Goal: Transaction & Acquisition: Purchase product/service

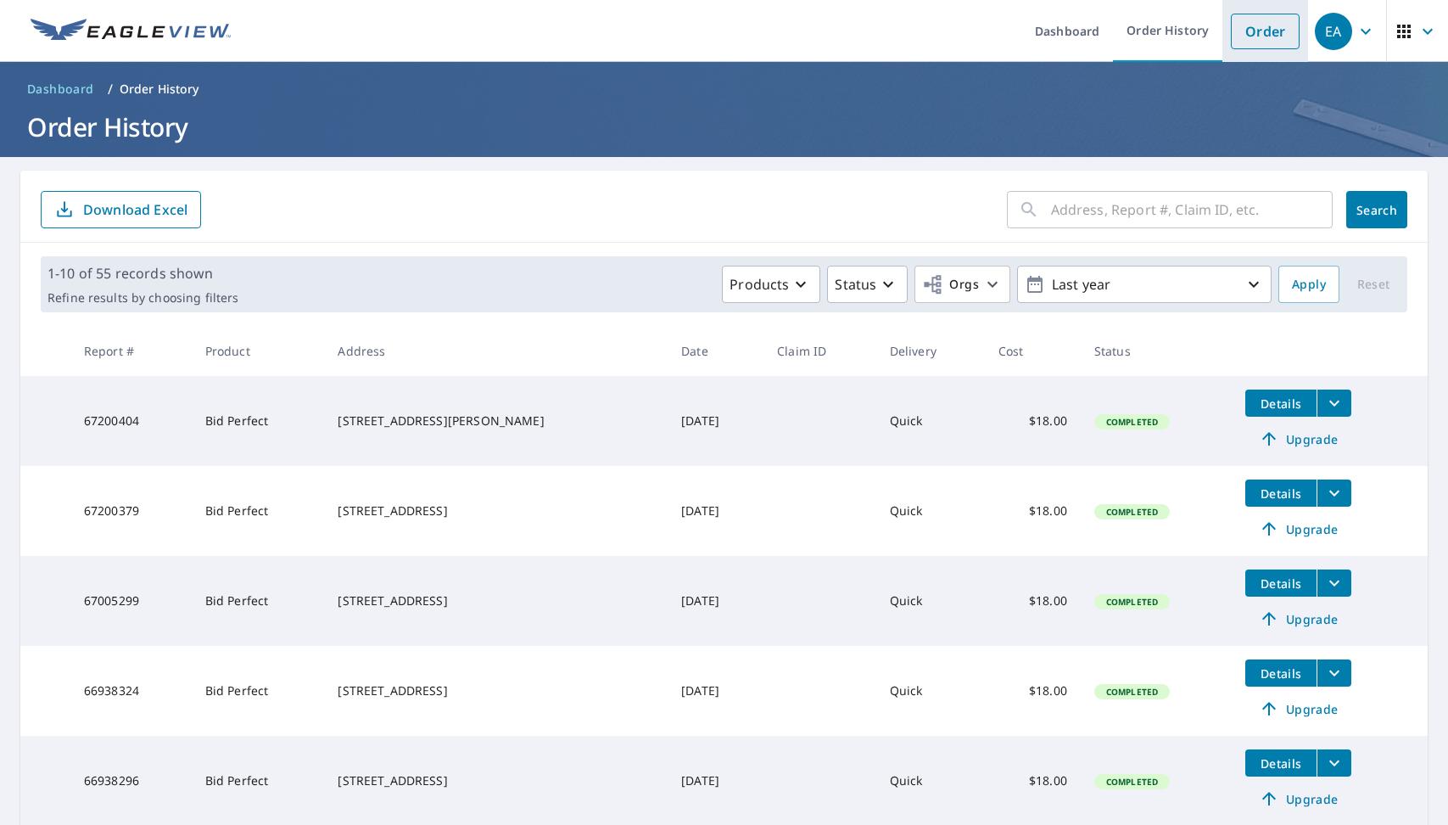
click at [1265, 34] on link "Order" at bounding box center [1265, 32] width 69 height 36
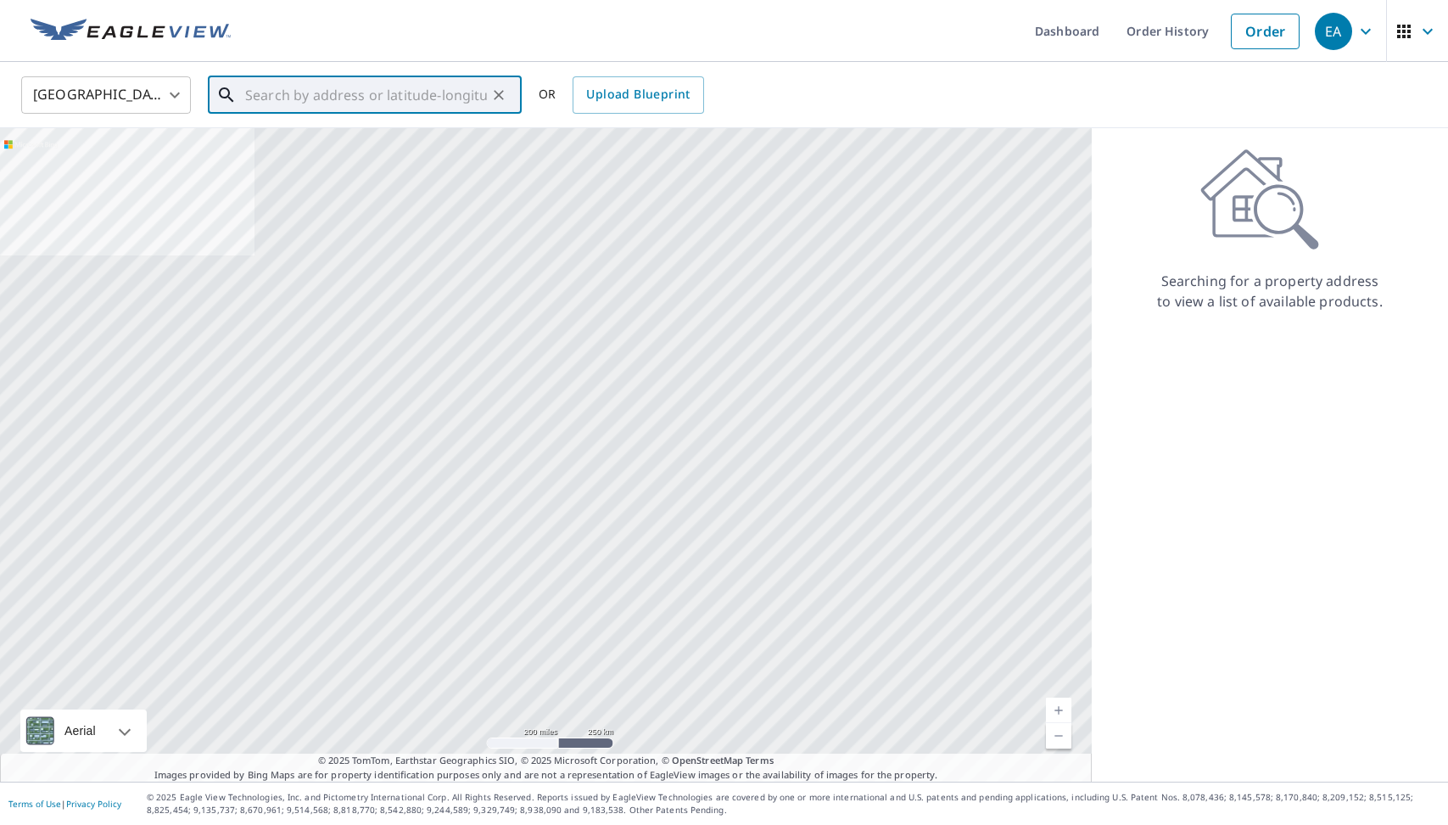
click at [276, 88] on input "text" at bounding box center [366, 95] width 242 height 48
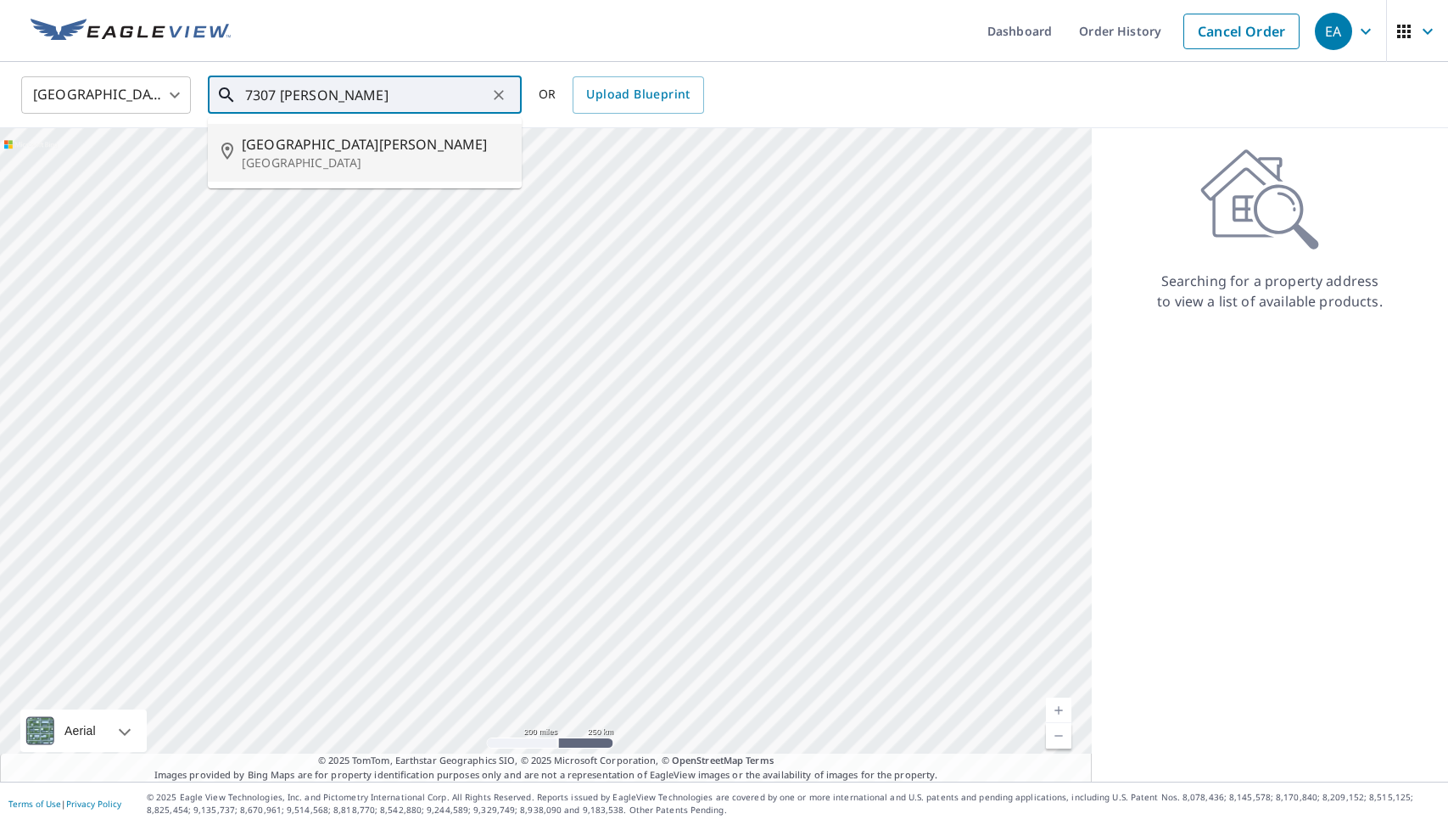
click at [274, 143] on span "[GEOGRAPHIC_DATA][PERSON_NAME]" at bounding box center [375, 144] width 266 height 20
type input "[STREET_ADDRESS][PERSON_NAME]"
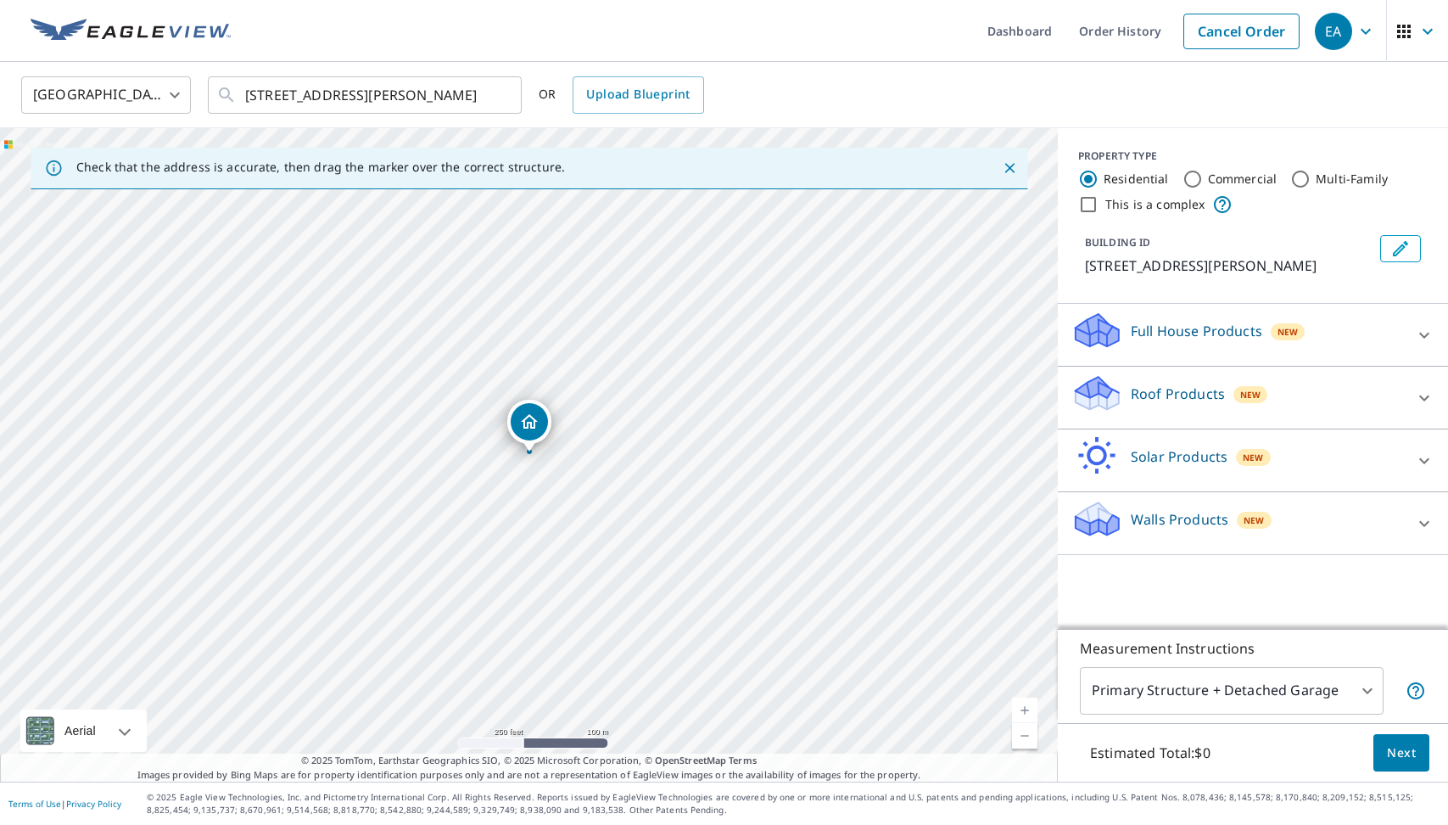
click at [1166, 397] on p "Roof Products" at bounding box center [1178, 394] width 94 height 20
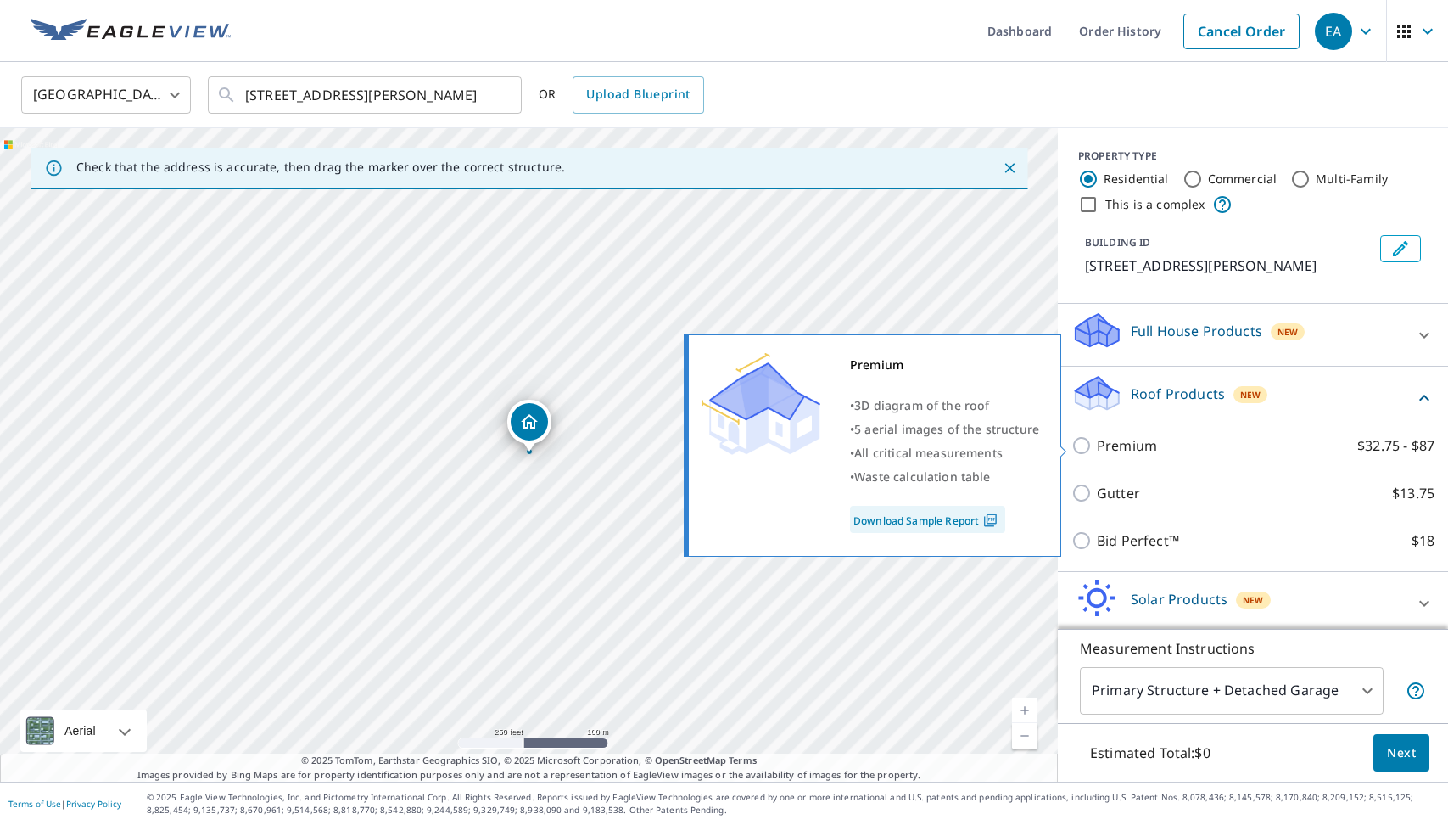
click at [1085, 442] on input "Premium $32.75 - $87" at bounding box center [1084, 445] width 25 height 20
checkbox input "true"
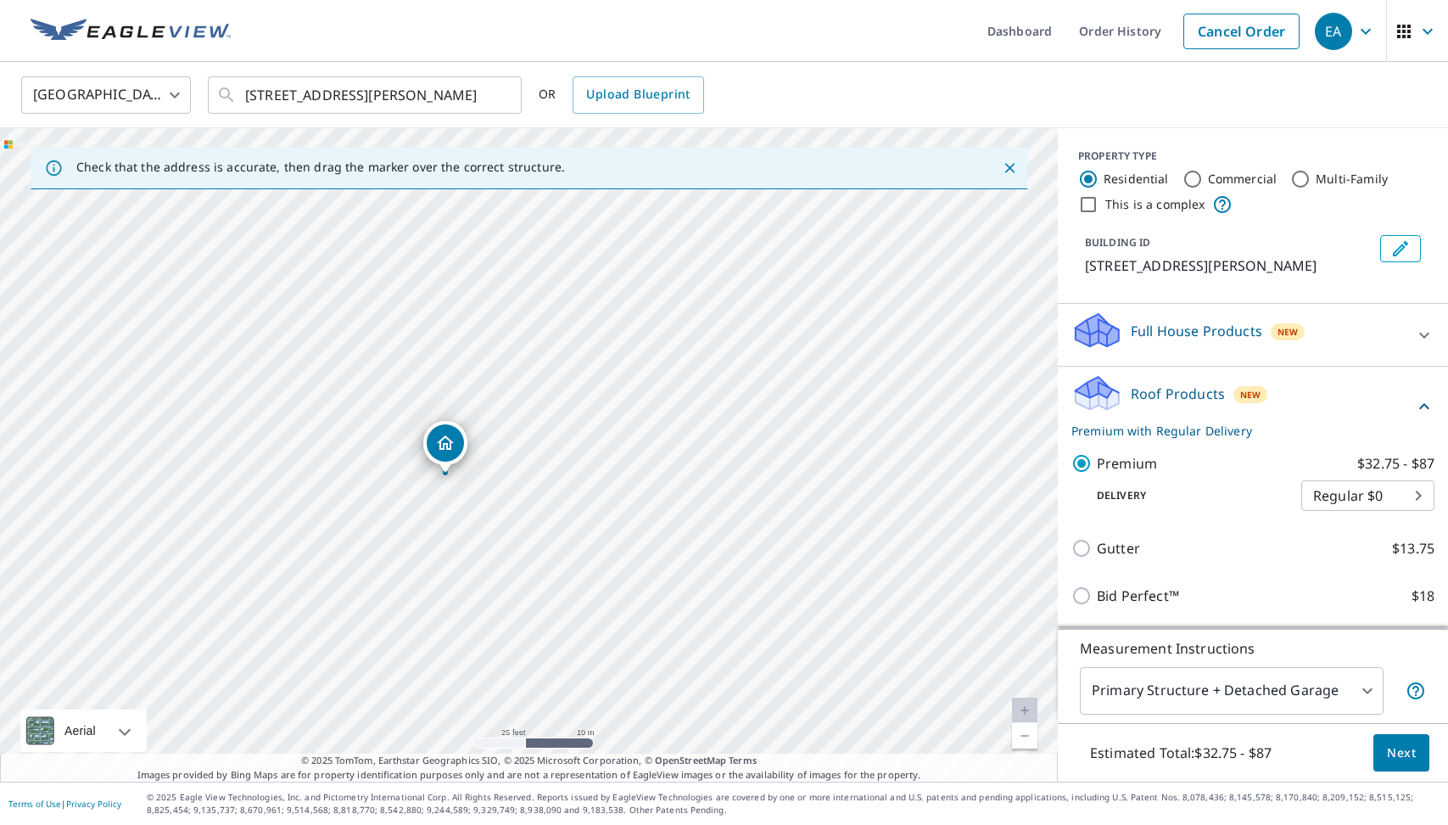
click at [1368, 487] on body "EA EA Dashboard Order History Cancel Order EA [GEOGRAPHIC_DATA] [GEOGRAPHIC_DAT…" at bounding box center [724, 412] width 1448 height 825
click at [1360, 689] on div at bounding box center [724, 412] width 1448 height 825
click at [1360, 689] on body "EA EA Dashboard Order History Cancel Order EA [GEOGRAPHIC_DATA] [GEOGRAPHIC_DAT…" at bounding box center [724, 412] width 1448 height 825
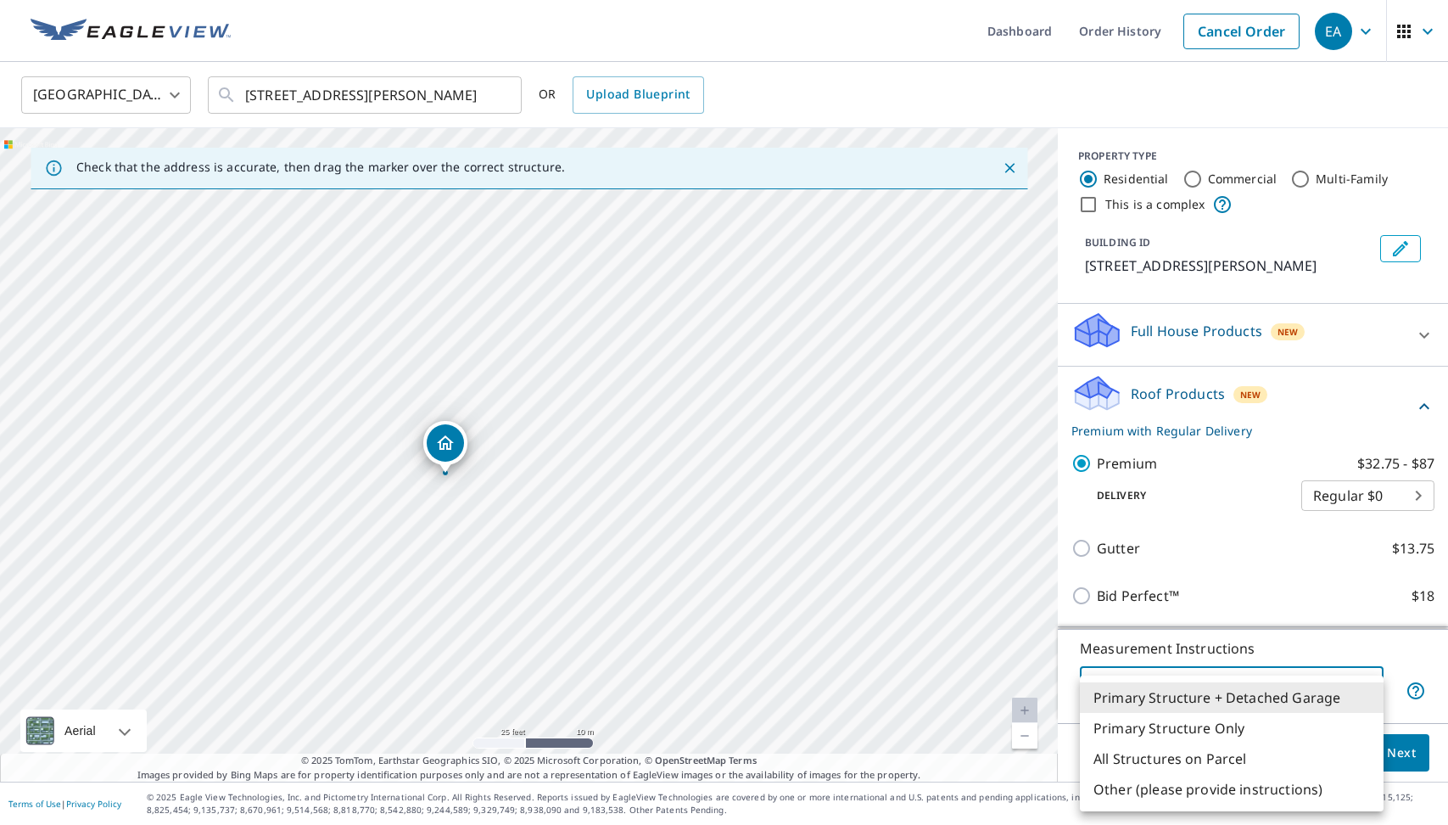
click at [1151, 727] on li "Primary Structure Only" at bounding box center [1232, 728] width 304 height 31
type input "2"
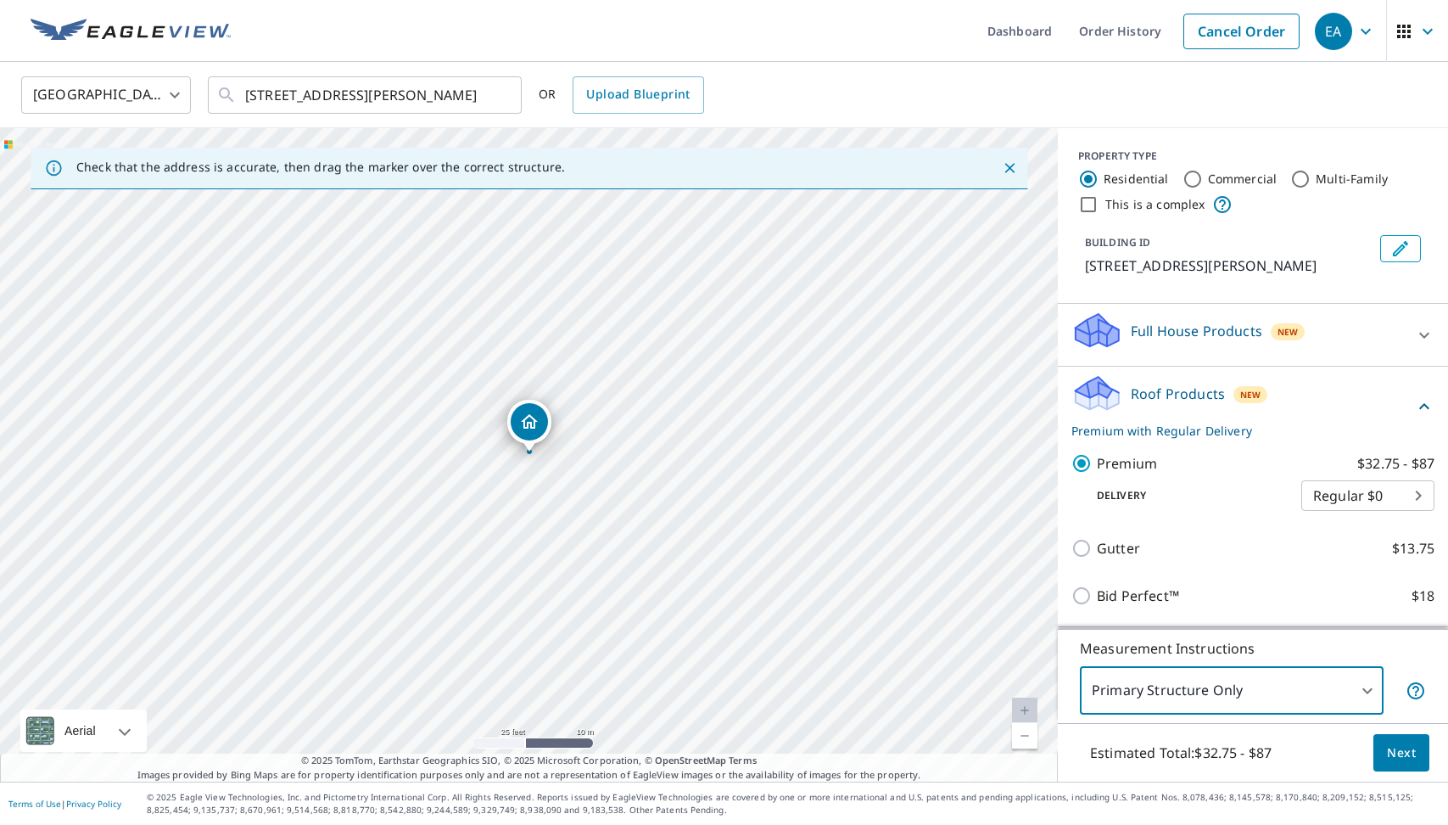
click at [1412, 496] on body "EA EA Dashboard Order History Cancel Order EA [GEOGRAPHIC_DATA] [GEOGRAPHIC_DAT…" at bounding box center [724, 412] width 1448 height 825
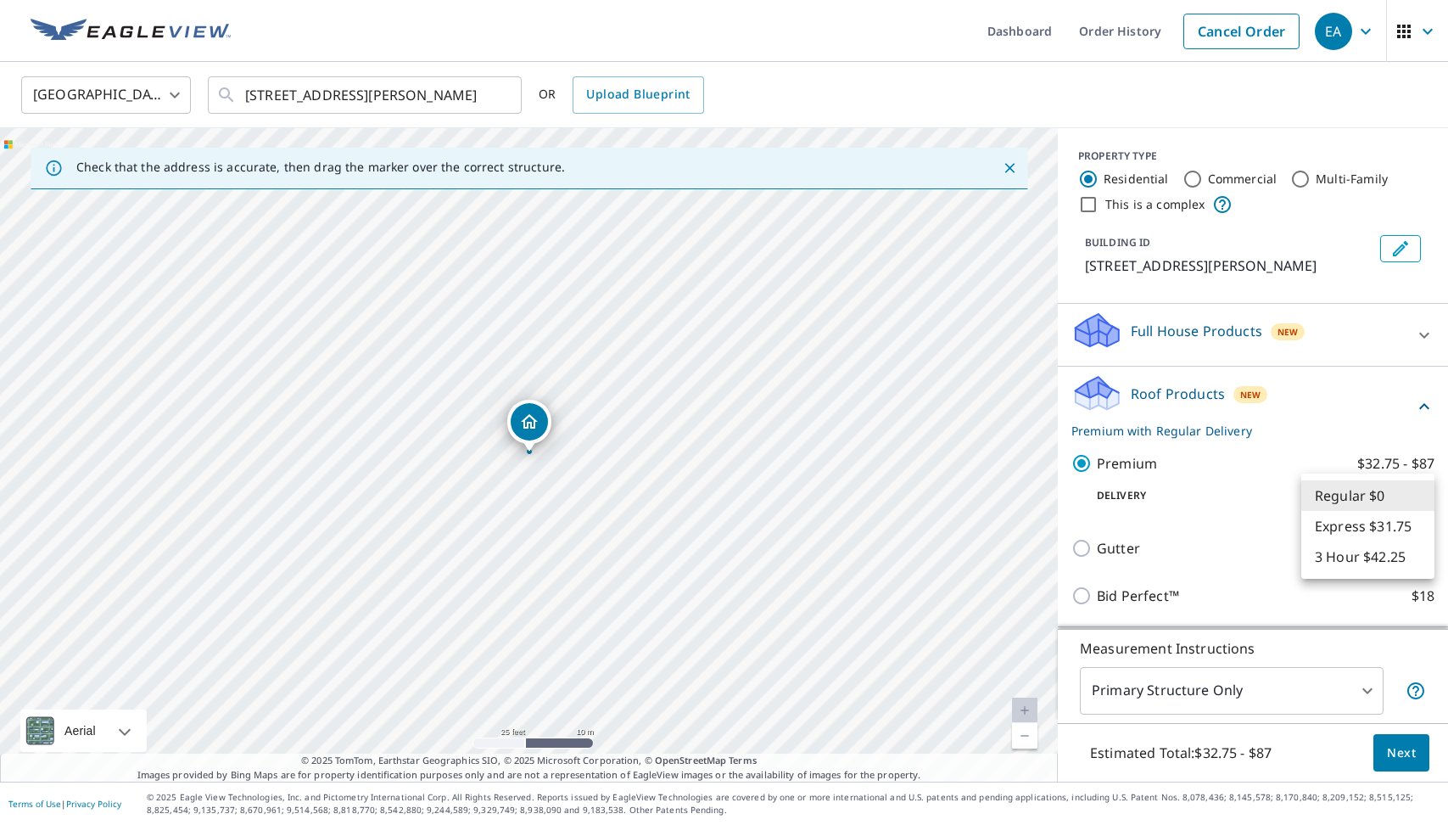
click at [1360, 528] on li "Express $31.75" at bounding box center [1368, 526] width 133 height 31
type input "4"
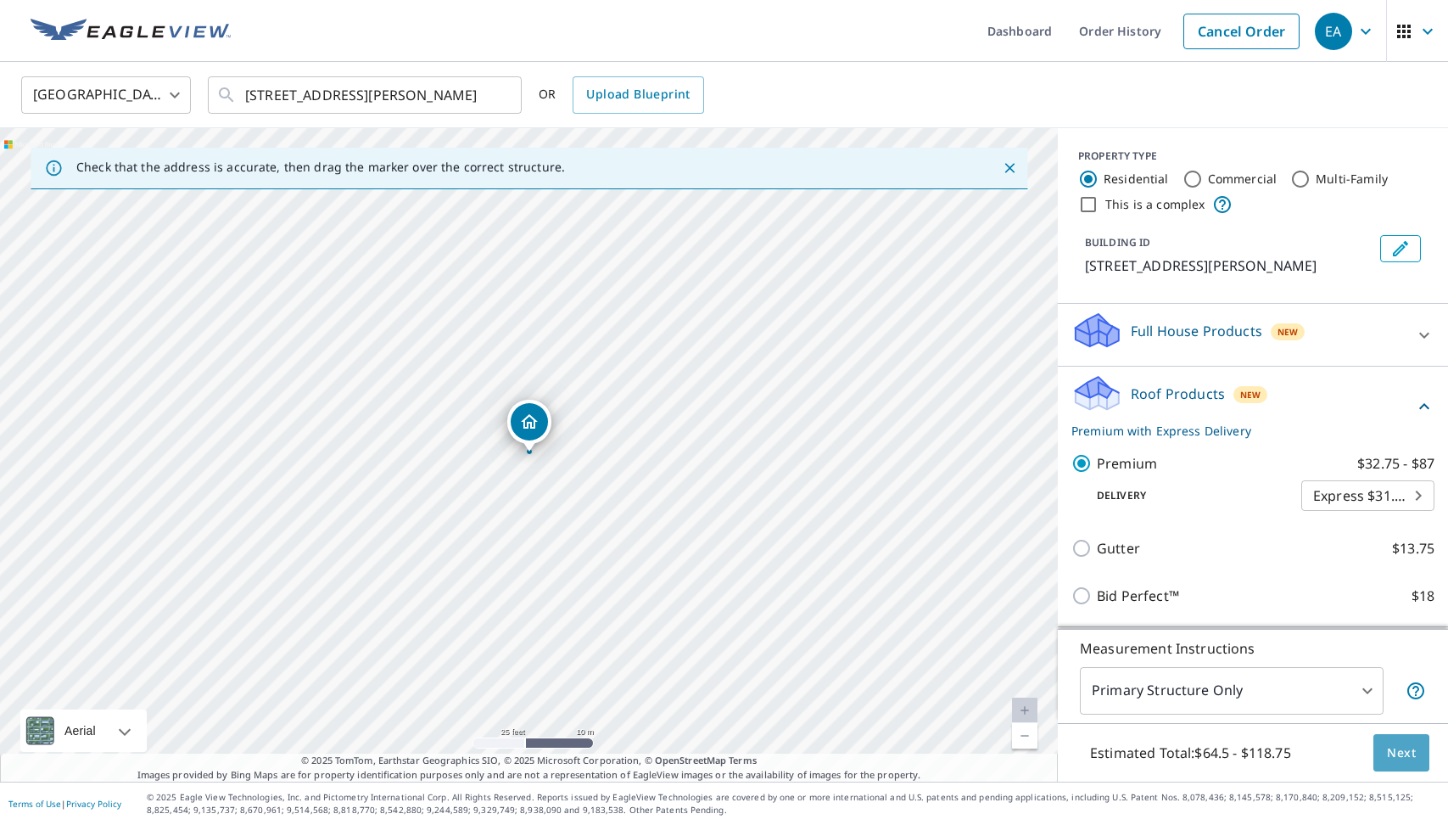
click at [1389, 754] on span "Next" at bounding box center [1401, 752] width 29 height 21
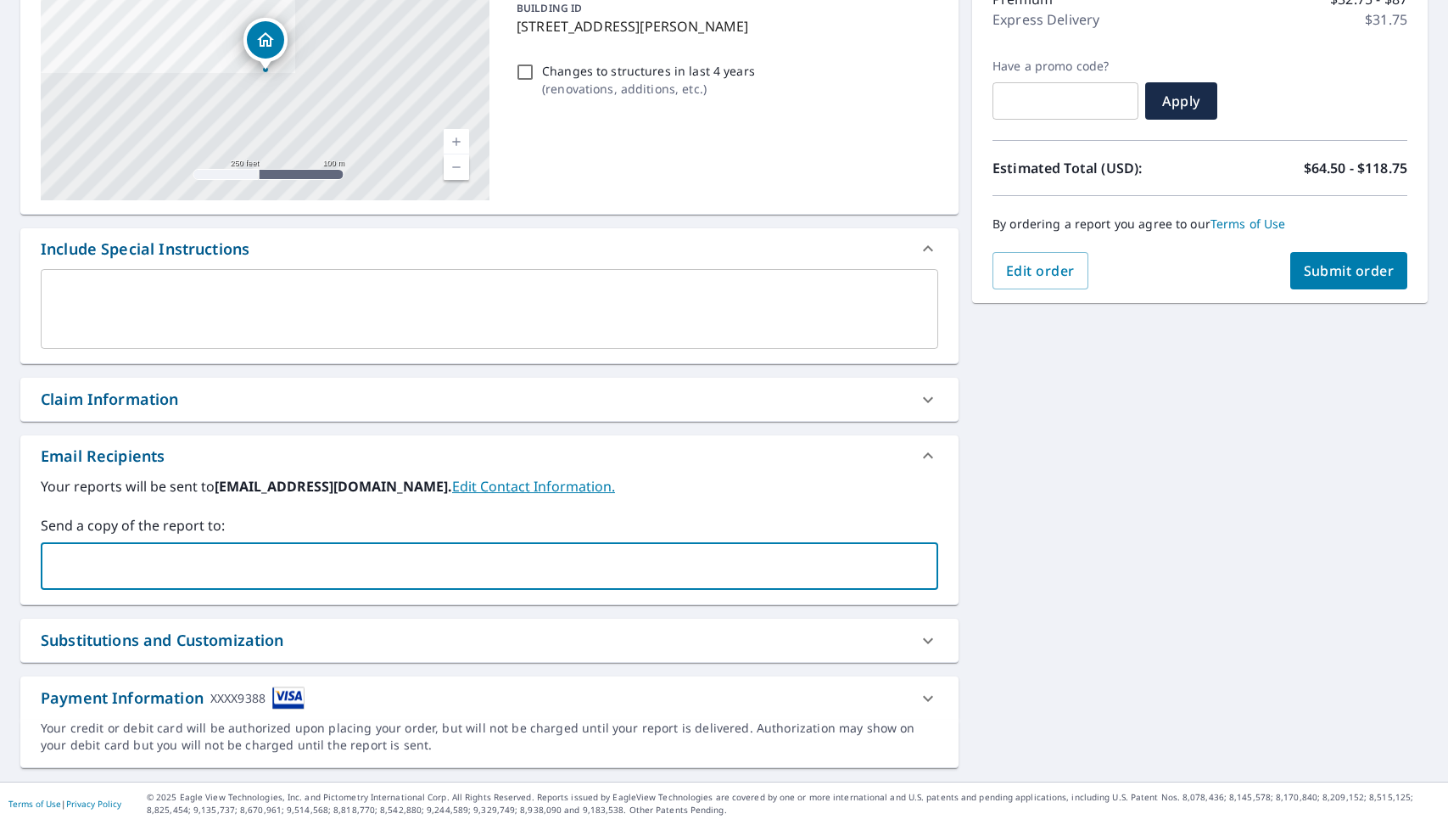
scroll to position [238, 0]
click at [141, 549] on div "​" at bounding box center [490, 566] width 898 height 48
click at [216, 389] on div "Claim Information" at bounding box center [474, 399] width 867 height 23
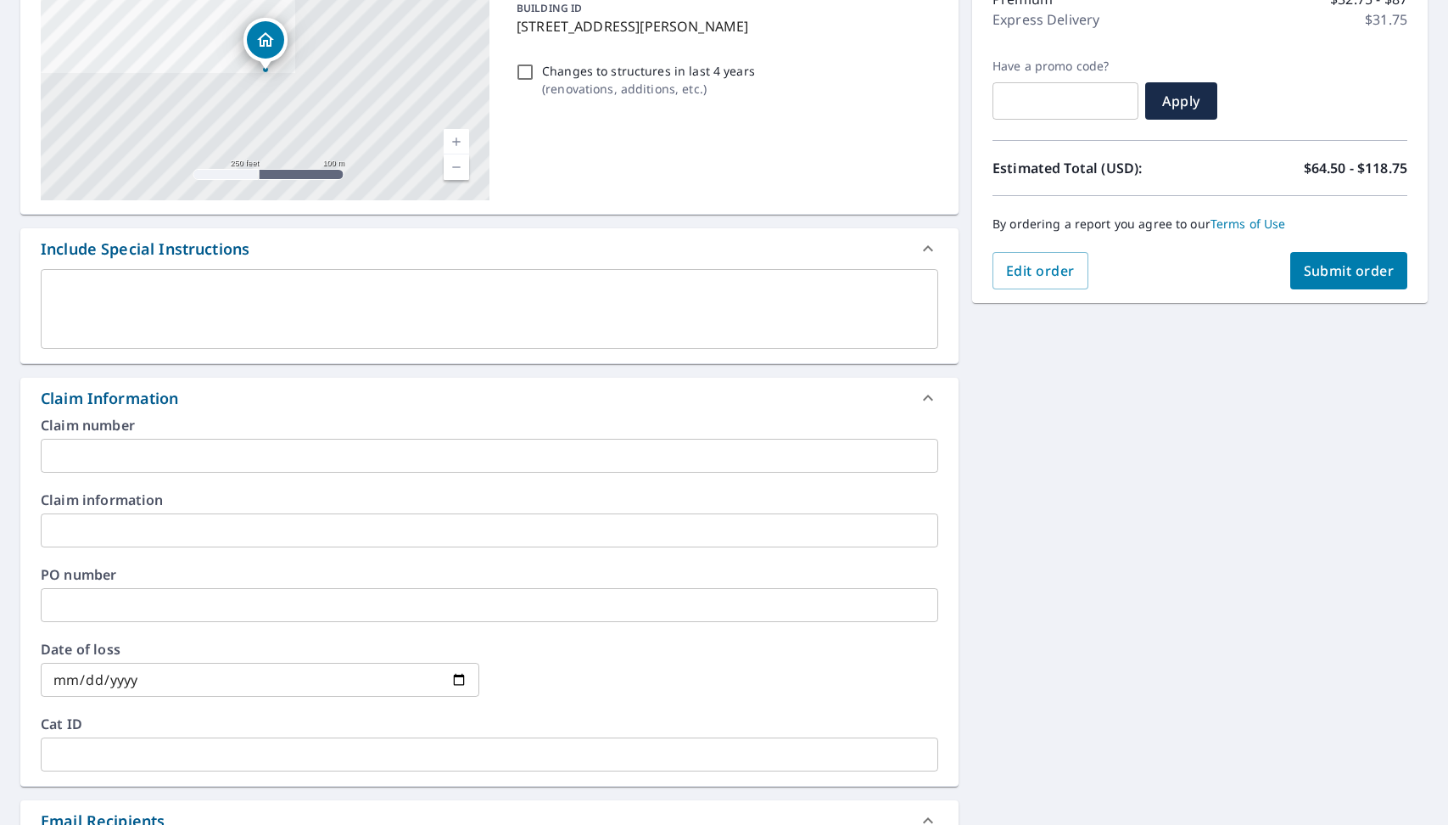
click at [215, 395] on div "Claim Information" at bounding box center [474, 398] width 867 height 23
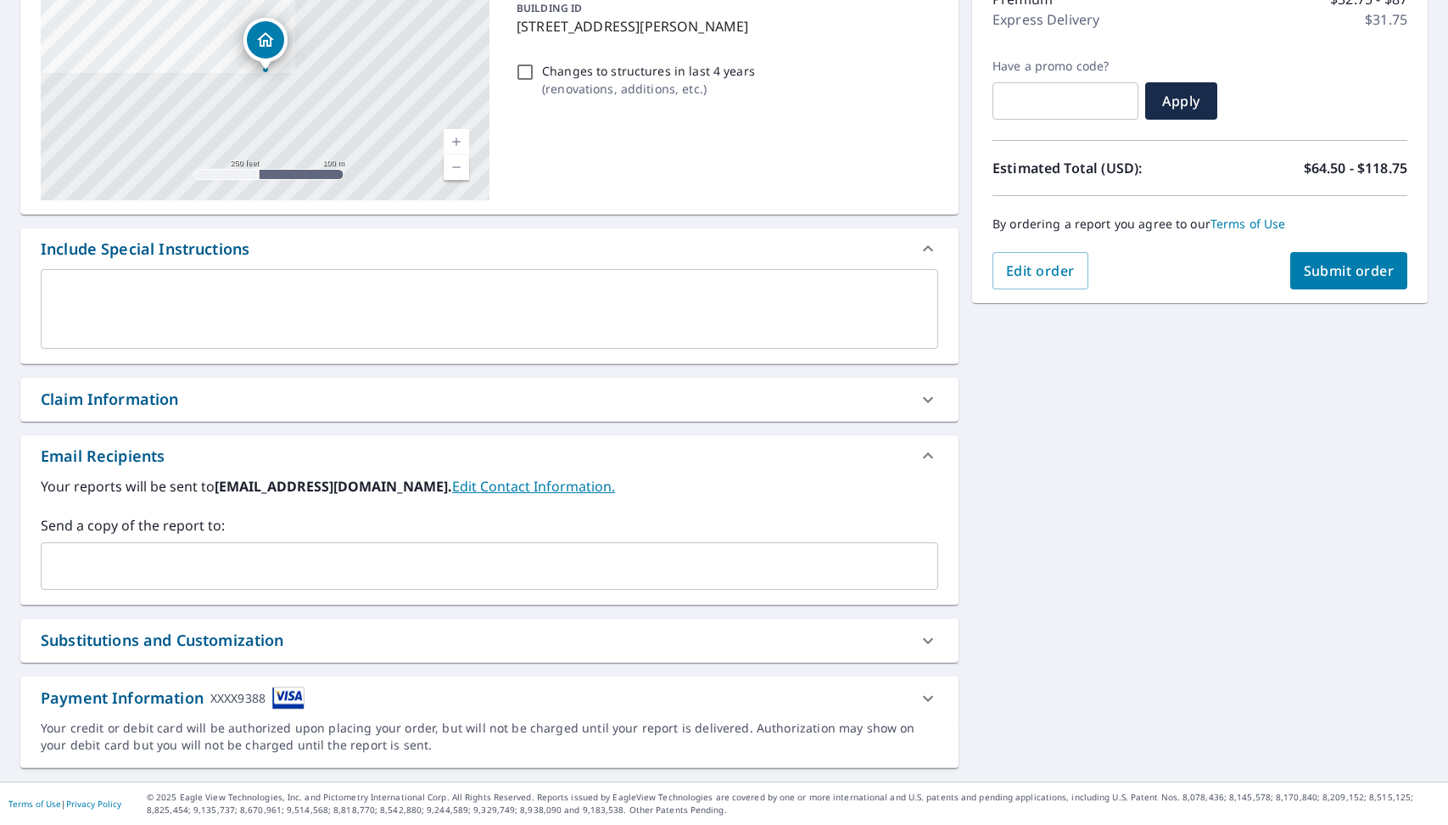
click at [160, 554] on input "text" at bounding box center [476, 566] width 857 height 32
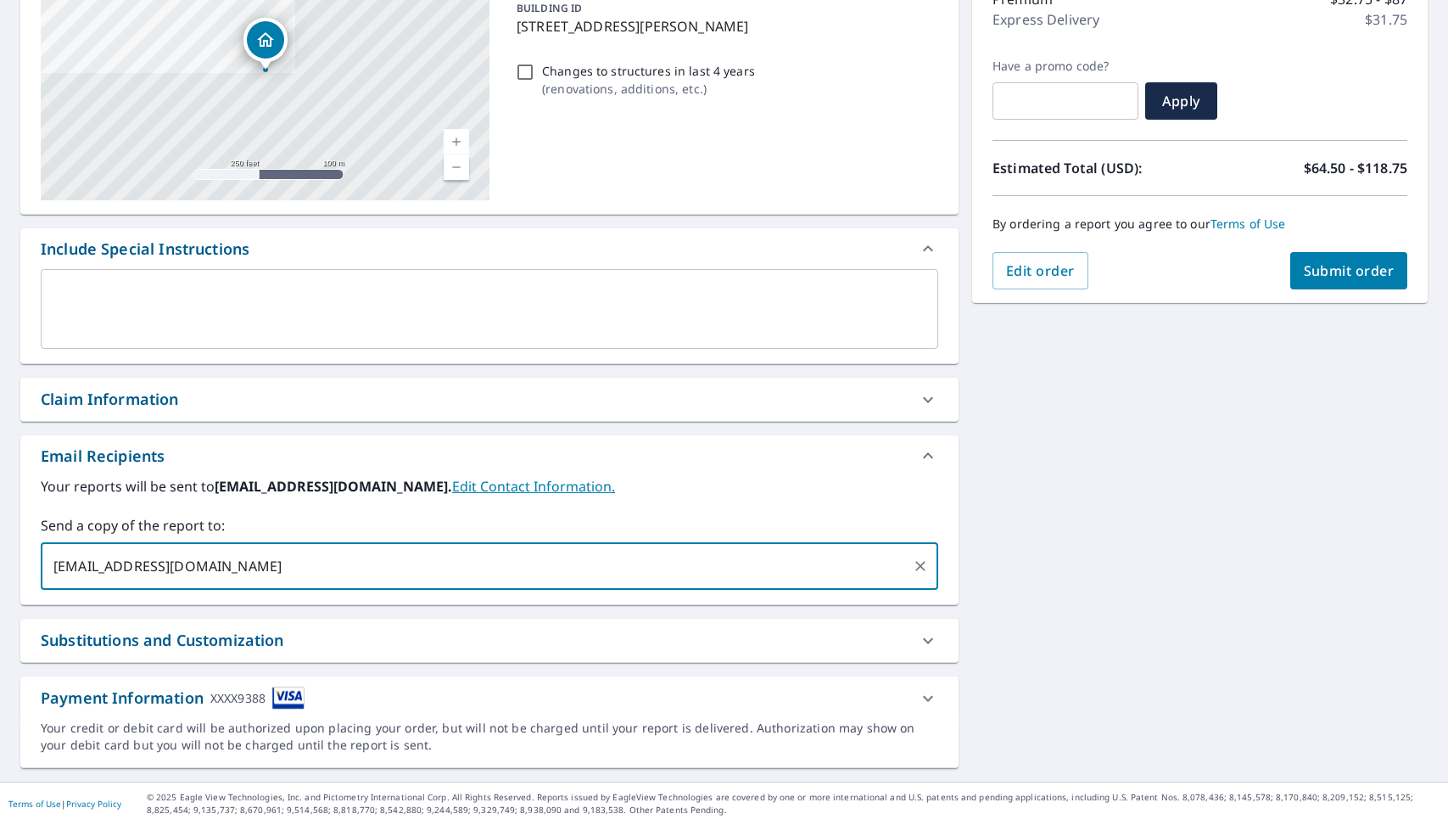
click at [165, 571] on input "[EMAIL_ADDRESS][DOMAIN_NAME]" at bounding box center [476, 566] width 857 height 32
type input "[EMAIL_ADDRESS][DOMAIN_NAME]"
click at [1339, 274] on span "Submit order" at bounding box center [1349, 270] width 91 height 19
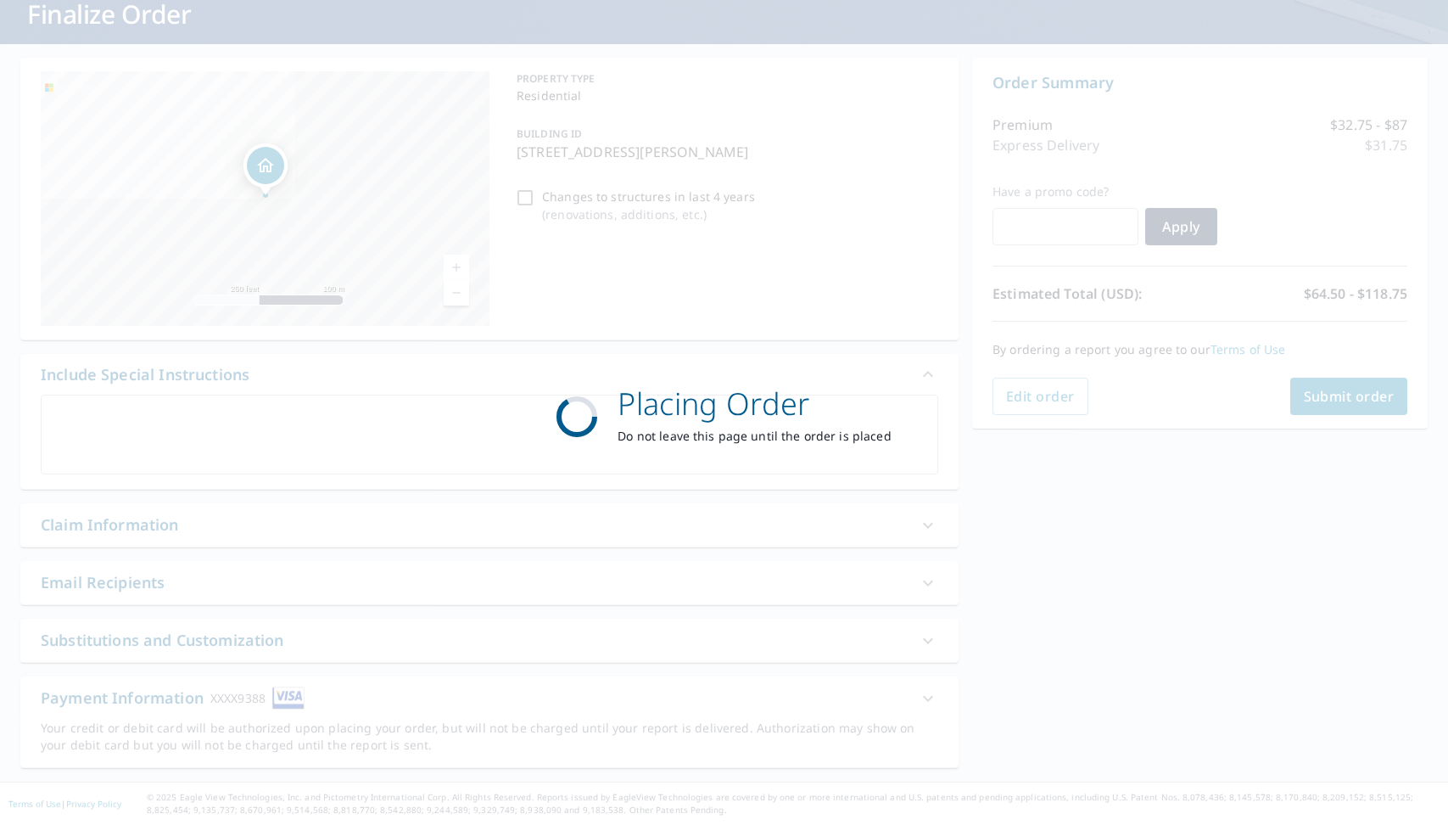
scroll to position [113, 0]
